Goal: Transaction & Acquisition: Purchase product/service

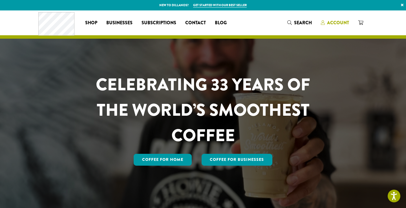
click at [340, 24] on span "Account" at bounding box center [338, 22] width 22 height 6
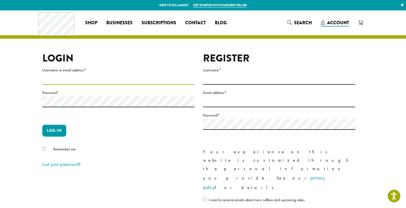
type input "*******"
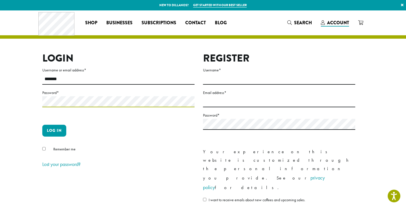
click at [54, 130] on button "Log in" at bounding box center [54, 131] width 24 height 12
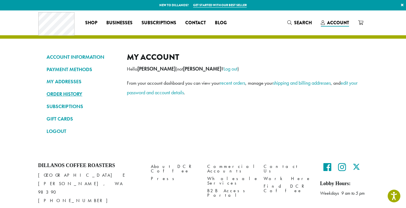
click at [70, 95] on link "ORDER HISTORY" at bounding box center [82, 94] width 72 height 10
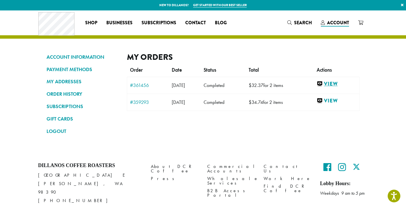
click at [338, 82] on link "View" at bounding box center [336, 83] width 40 height 7
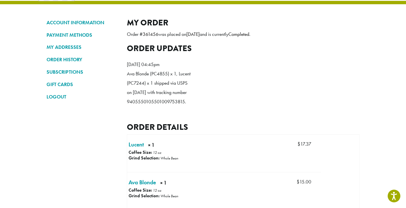
scroll to position [43, 0]
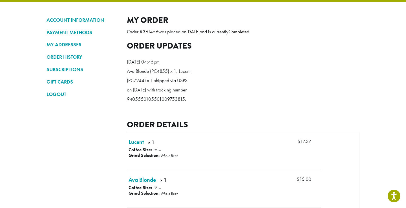
click at [236, 94] on ol "Thursday 10th of July 2025, 04:45pm Ava Blonde (PC4855) x 1, Lucent (PC7244) x …" at bounding box center [243, 82] width 232 height 58
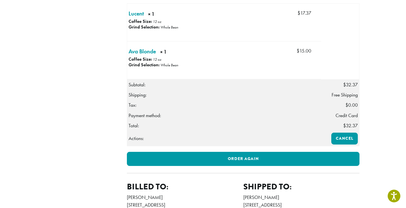
scroll to position [165, 0]
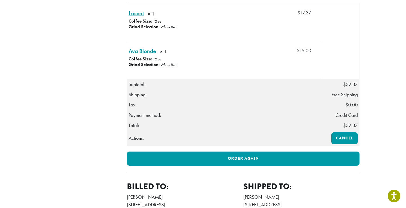
click at [135, 17] on link "Lucent × 1" at bounding box center [135, 13] width 15 height 8
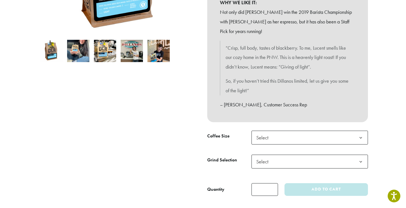
scroll to position [159, 0]
click at [287, 132] on span "Select" at bounding box center [309, 137] width 116 height 14
click at [274, 157] on span "Select" at bounding box center [309, 161] width 116 height 14
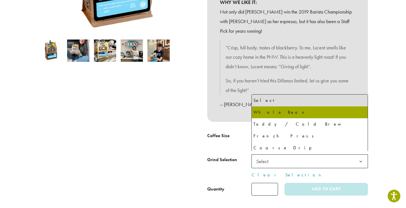
select select "*********"
select select "**********"
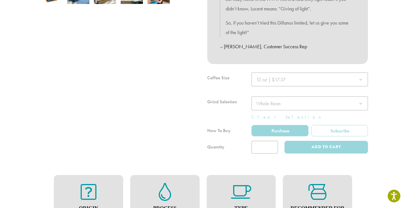
scroll to position [236, 0]
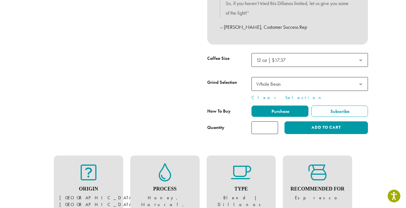
type input "*"
click at [273, 123] on input "*" at bounding box center [264, 127] width 26 height 13
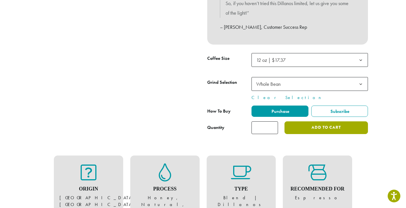
click at [323, 128] on button "Add to cart" at bounding box center [325, 127] width 83 height 13
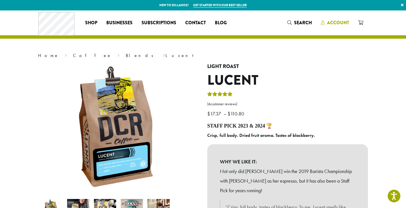
click at [328, 21] on span "Account" at bounding box center [338, 22] width 22 height 6
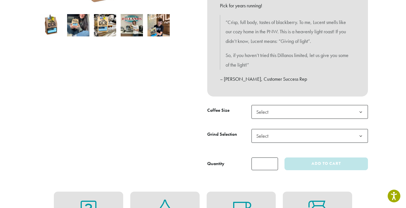
scroll to position [185, 0]
click at [341, 104] on span "Select" at bounding box center [309, 111] width 116 height 14
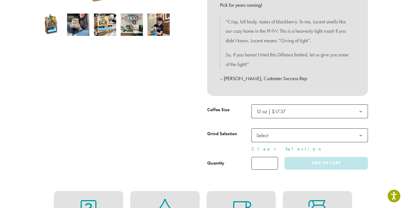
click at [290, 131] on span "Select" at bounding box center [309, 135] width 116 height 14
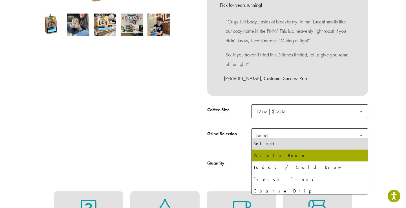
select select "*********"
select select "**********"
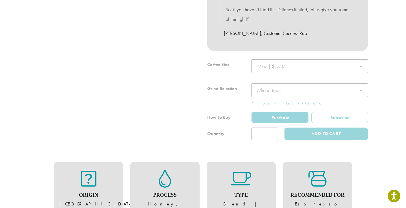
scroll to position [231, 0]
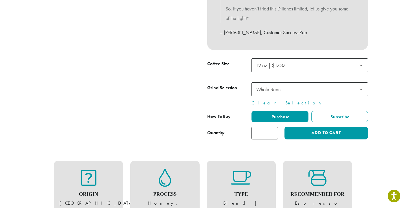
type input "*"
click at [272, 127] on input "*" at bounding box center [264, 133] width 26 height 13
click at [277, 114] on span "Purchase" at bounding box center [279, 117] width 19 height 6
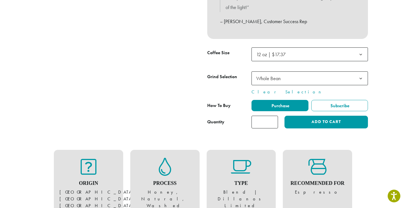
scroll to position [246, 0]
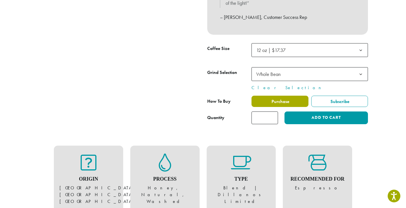
click at [280, 98] on span "Purchase" at bounding box center [279, 101] width 19 height 6
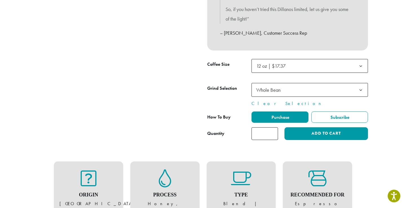
scroll to position [227, 0]
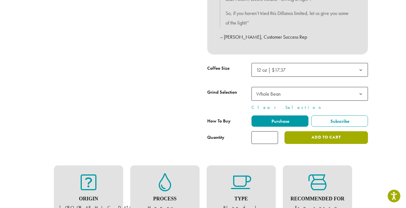
click at [314, 135] on button "Add to cart" at bounding box center [325, 137] width 83 height 13
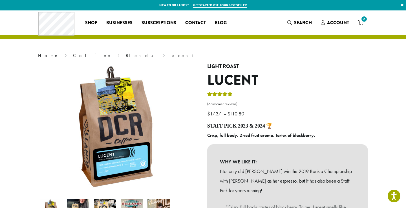
drag, startPoint x: 0, startPoint y: 0, endPoint x: 0, endPoint y: 224, distance: 223.7
click at [365, 19] on span "2" at bounding box center [364, 19] width 8 height 8
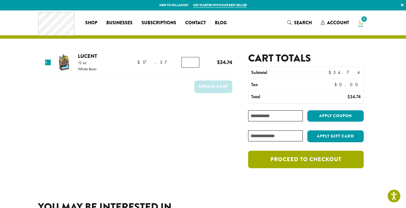
click at [288, 158] on link "Proceed to checkout" at bounding box center [306, 158] width 116 height 17
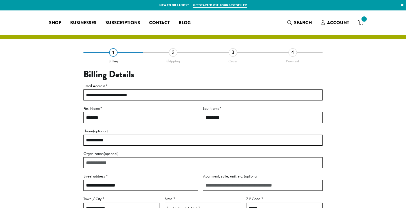
select select "**"
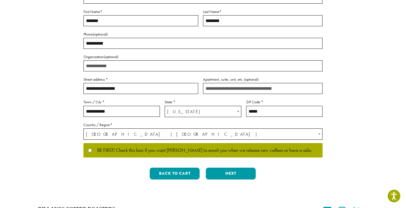
scroll to position [108, 0]
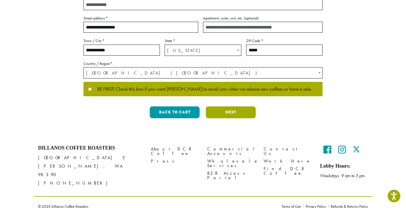
click at [236, 111] on button "Next" at bounding box center [231, 112] width 50 height 12
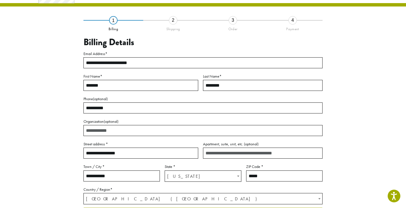
scroll to position [30, 0]
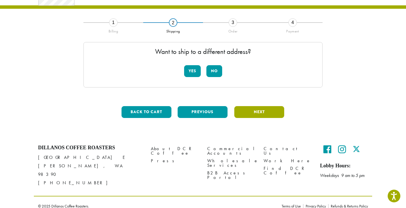
click at [251, 109] on button "Next" at bounding box center [259, 112] width 50 height 12
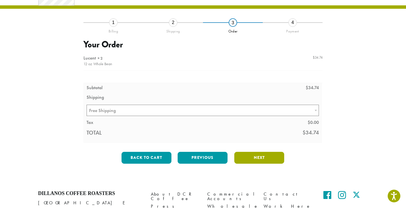
click at [249, 154] on button "Next" at bounding box center [259, 158] width 50 height 12
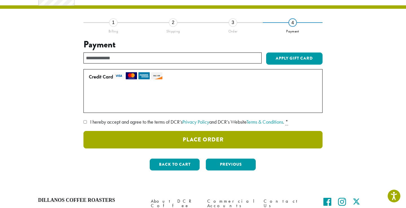
click at [189, 140] on button "Place Order" at bounding box center [202, 139] width 239 height 17
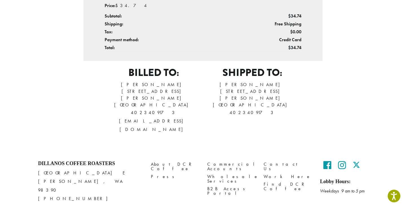
scroll to position [201, 0]
